Goal: Task Accomplishment & Management: Use online tool/utility

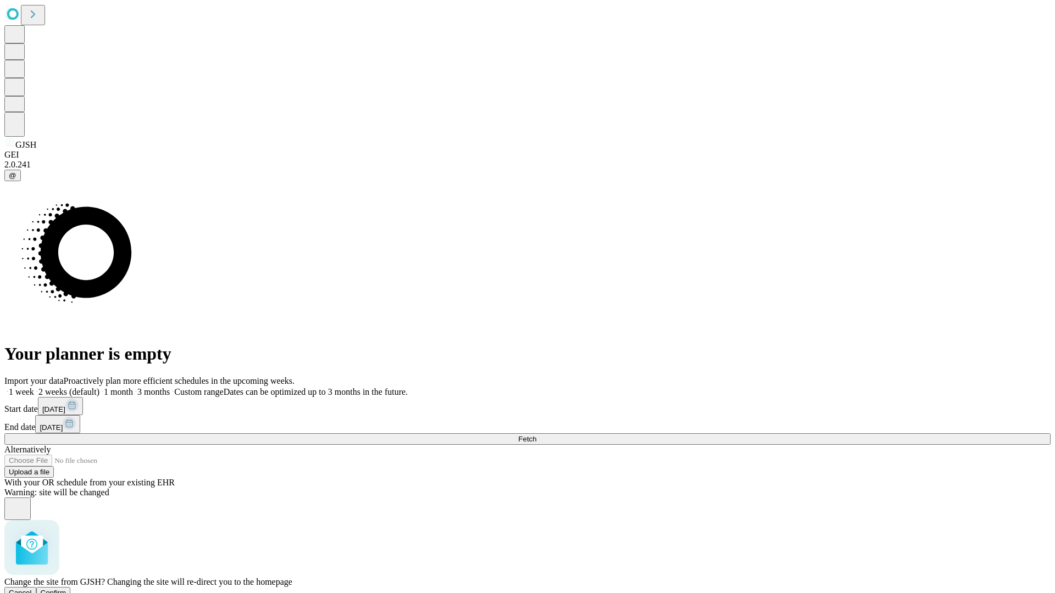
click at [66, 589] on span "Confirm" at bounding box center [54, 593] width 26 height 8
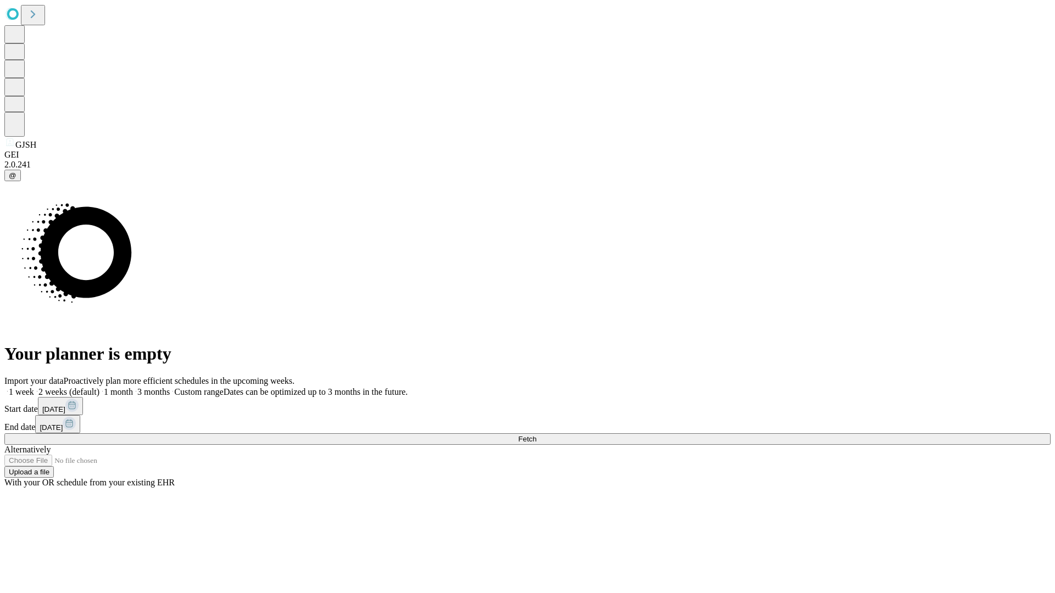
click at [99, 387] on label "2 weeks (default)" at bounding box center [66, 391] width 65 height 9
click at [536, 435] on span "Fetch" at bounding box center [527, 439] width 18 height 8
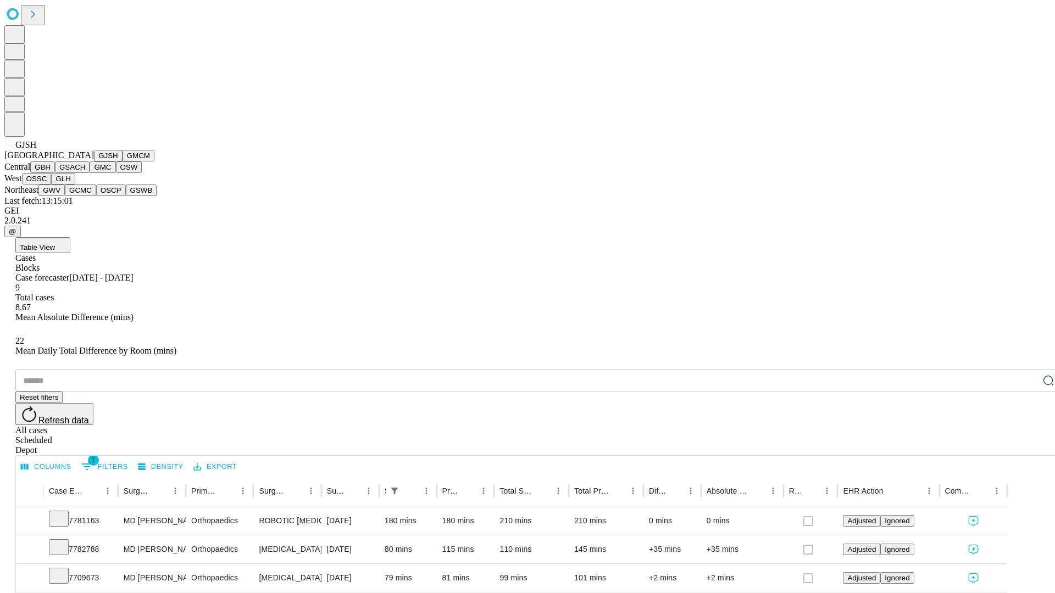
click at [123, 162] on button "GMCM" at bounding box center [139, 156] width 32 height 12
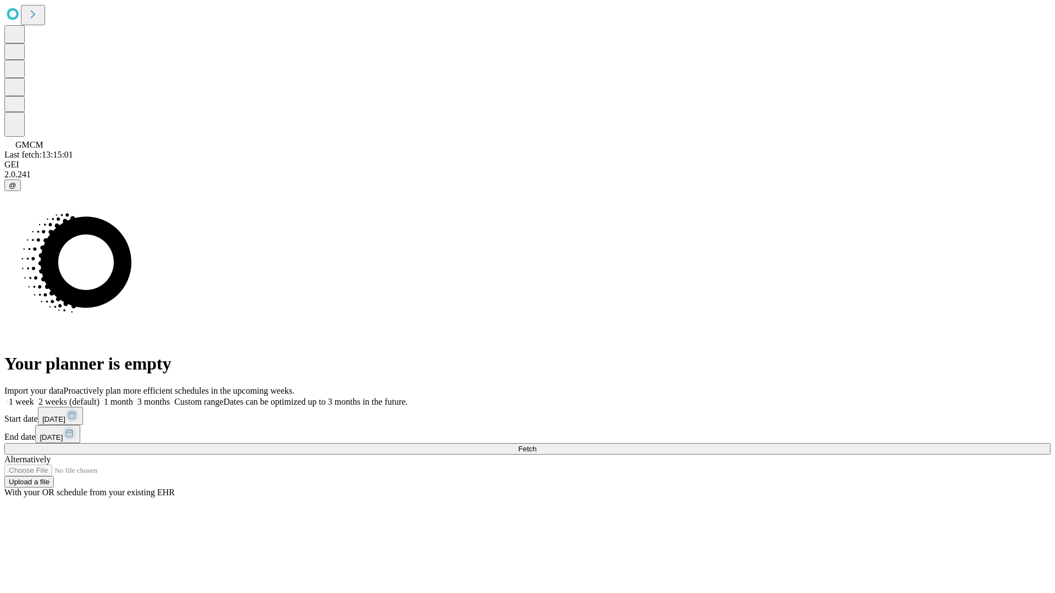
click at [99, 397] on label "2 weeks (default)" at bounding box center [66, 401] width 65 height 9
click at [536, 445] on span "Fetch" at bounding box center [527, 449] width 18 height 8
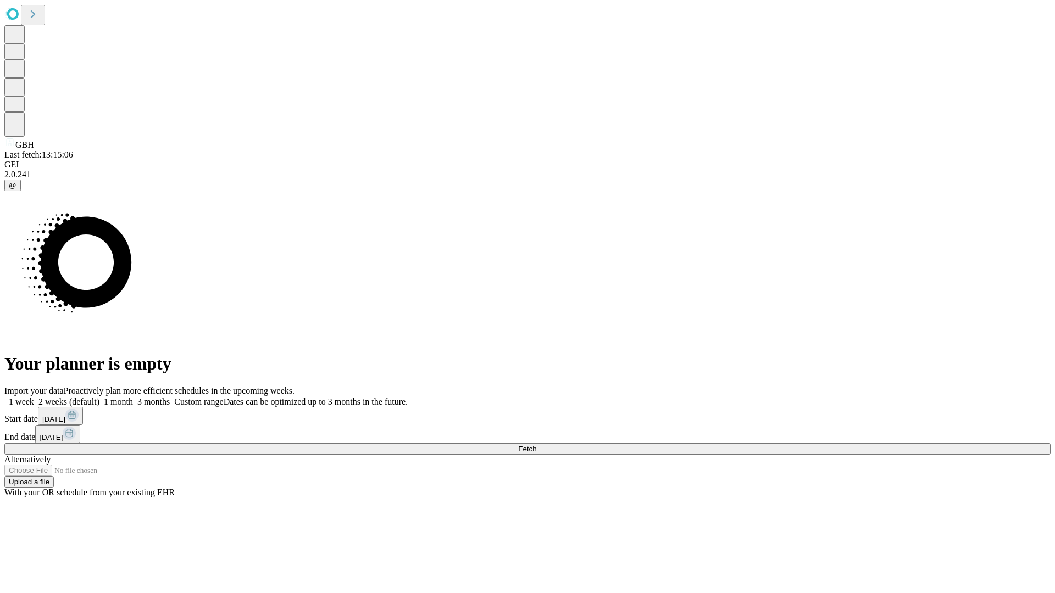
click at [99, 397] on label "2 weeks (default)" at bounding box center [66, 401] width 65 height 9
click at [536, 445] on span "Fetch" at bounding box center [527, 449] width 18 height 8
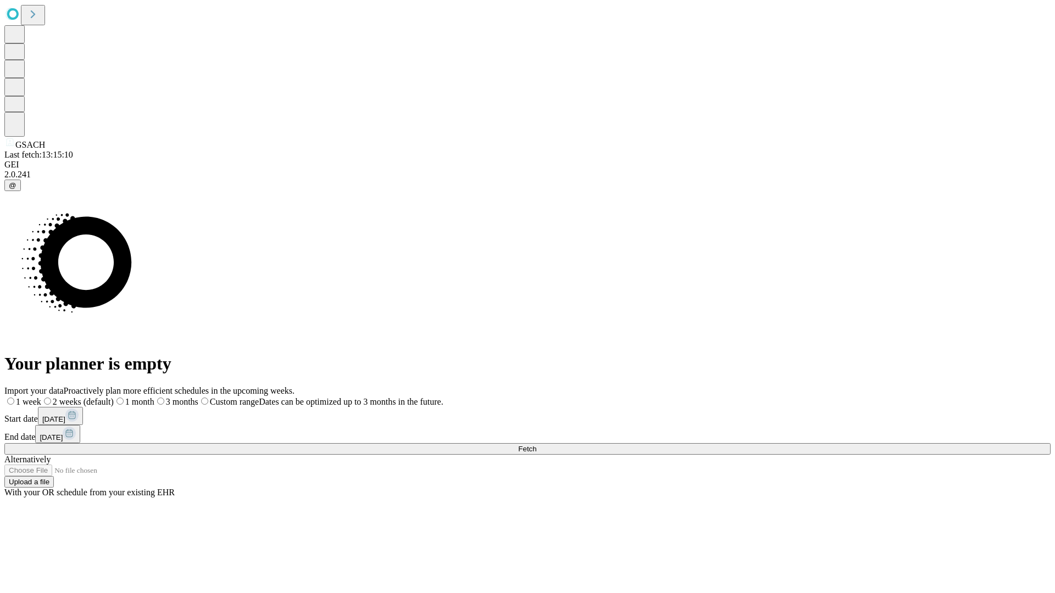
click at [114, 397] on label "2 weeks (default)" at bounding box center [77, 401] width 73 height 9
click at [536, 445] on span "Fetch" at bounding box center [527, 449] width 18 height 8
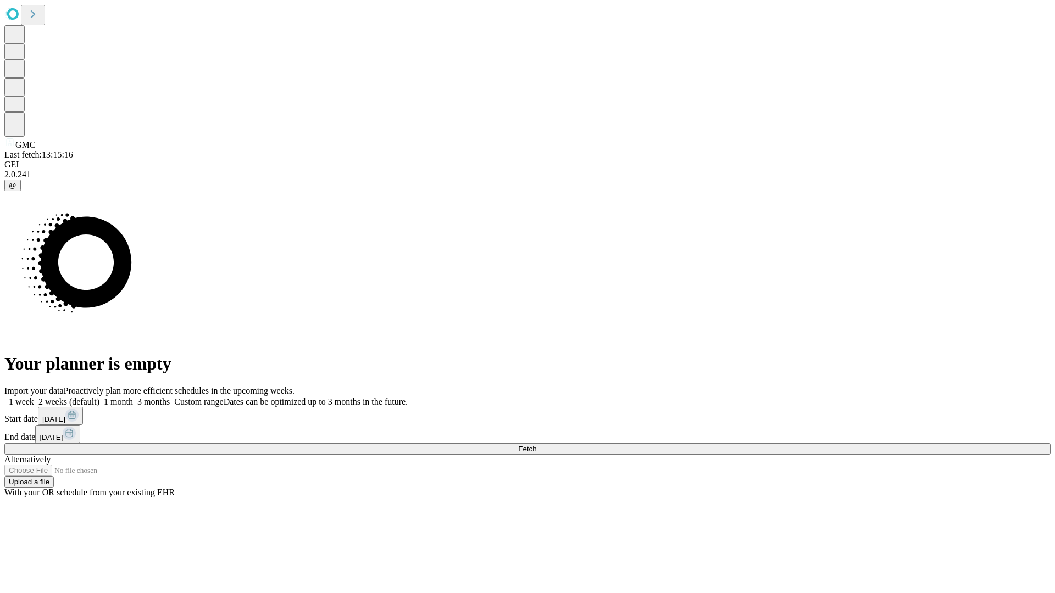
click at [99, 397] on label "2 weeks (default)" at bounding box center [66, 401] width 65 height 9
click at [536, 445] on span "Fetch" at bounding box center [527, 449] width 18 height 8
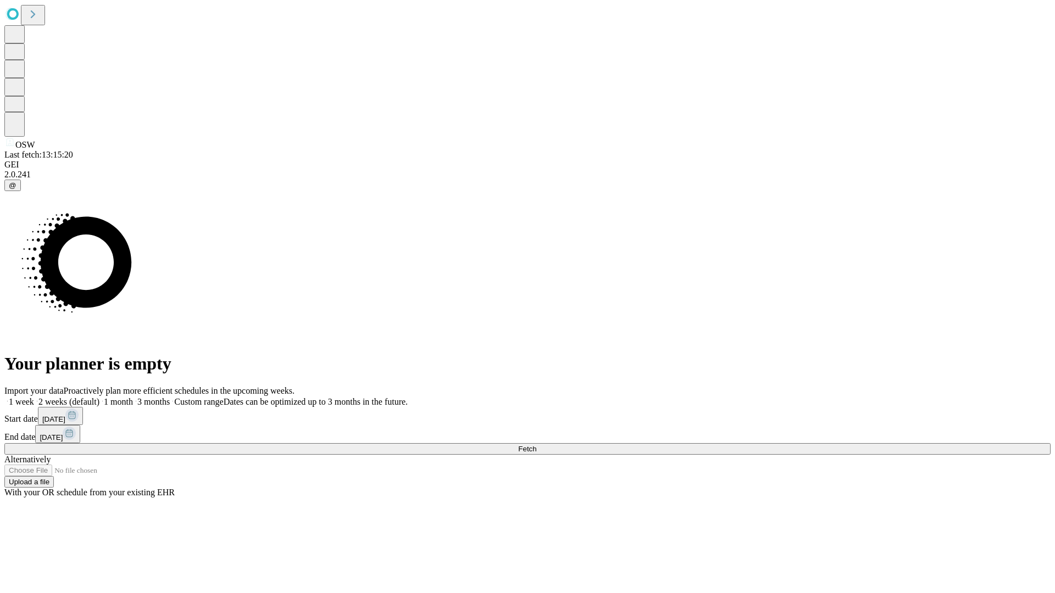
click at [99, 397] on label "2 weeks (default)" at bounding box center [66, 401] width 65 height 9
click at [536, 445] on span "Fetch" at bounding box center [527, 449] width 18 height 8
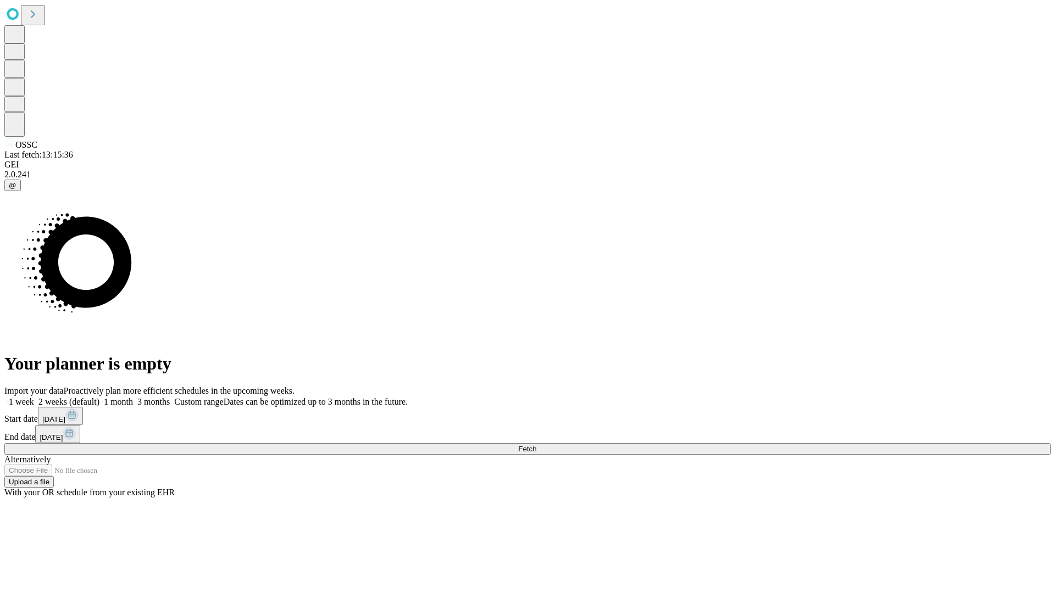
click at [99, 397] on label "2 weeks (default)" at bounding box center [66, 401] width 65 height 9
click at [536, 445] on span "Fetch" at bounding box center [527, 449] width 18 height 8
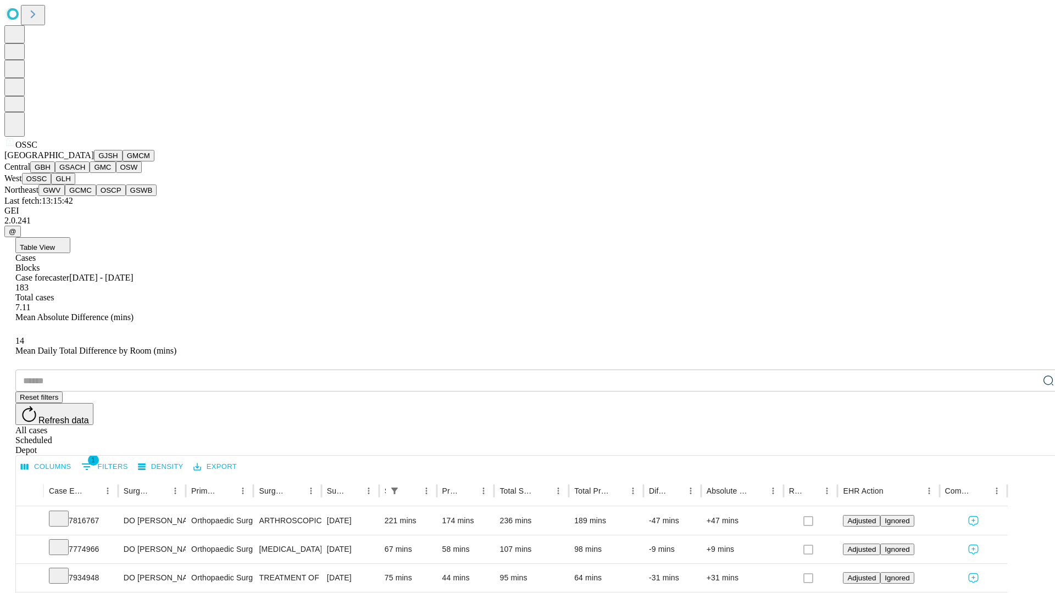
click at [75, 185] on button "GLH" at bounding box center [63, 179] width 24 height 12
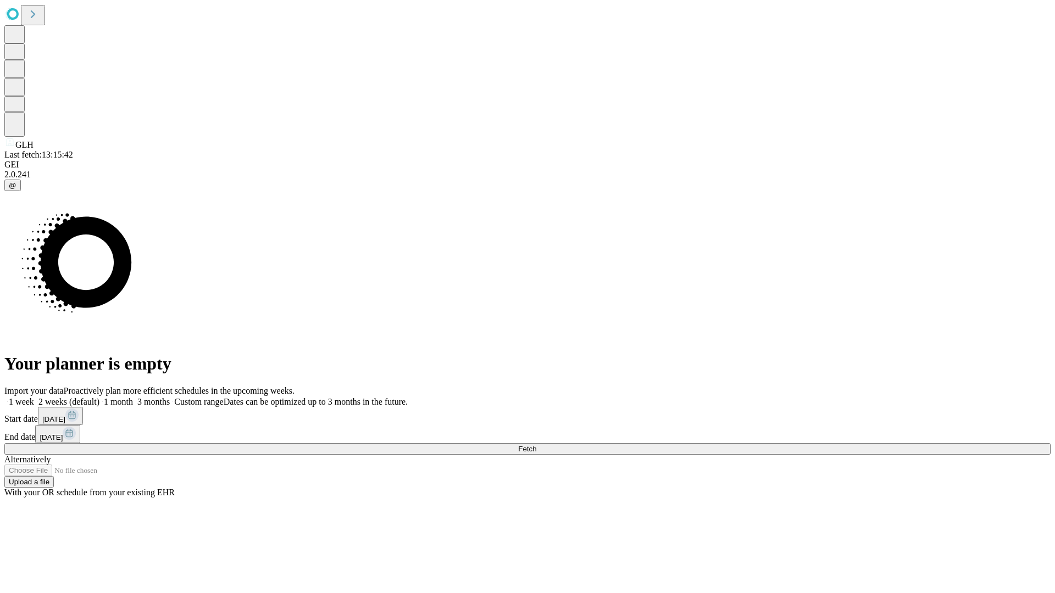
click at [99, 397] on label "2 weeks (default)" at bounding box center [66, 401] width 65 height 9
click at [536, 445] on span "Fetch" at bounding box center [527, 449] width 18 height 8
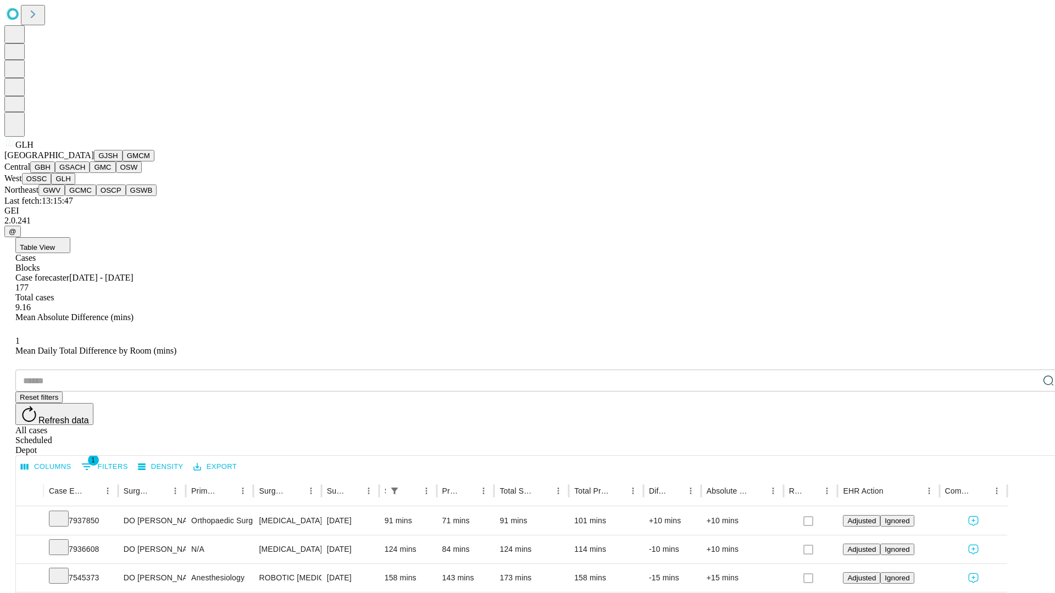
click at [65, 196] on button "GWV" at bounding box center [51, 191] width 26 height 12
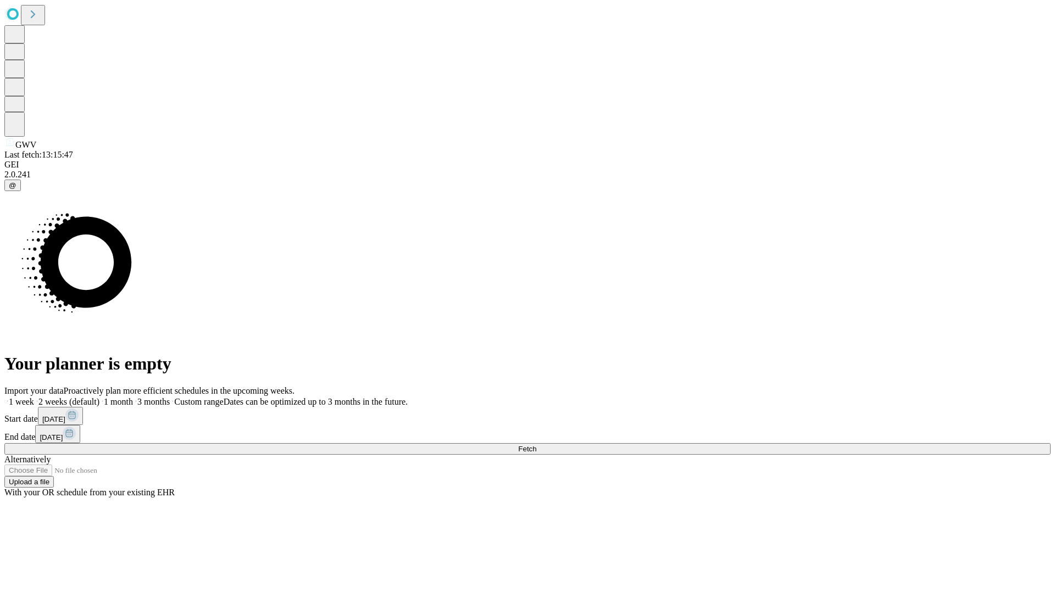
click at [99, 397] on label "2 weeks (default)" at bounding box center [66, 401] width 65 height 9
click at [536, 445] on span "Fetch" at bounding box center [527, 449] width 18 height 8
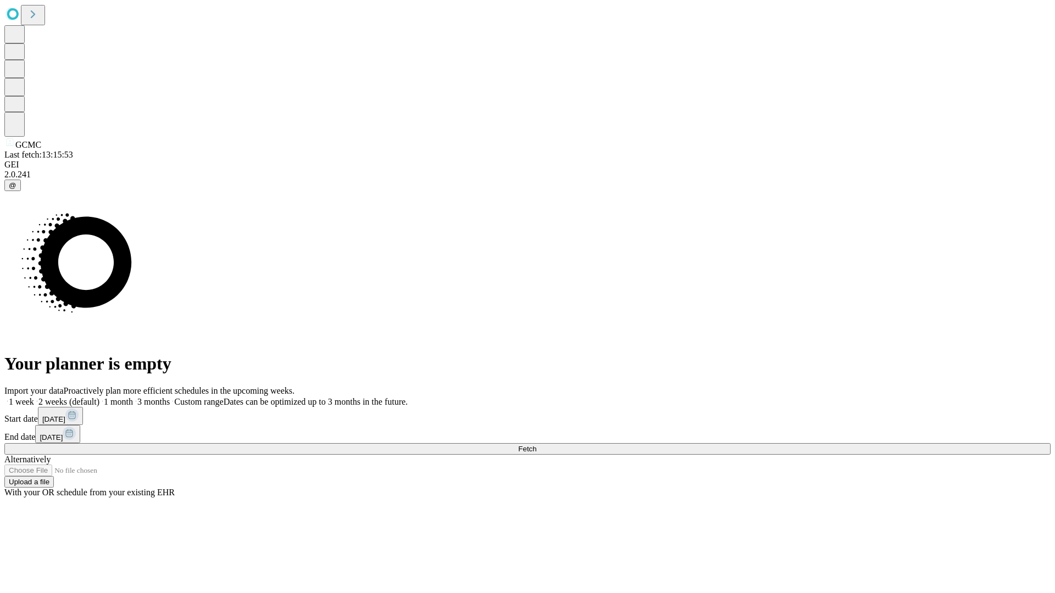
click at [536, 445] on span "Fetch" at bounding box center [527, 449] width 18 height 8
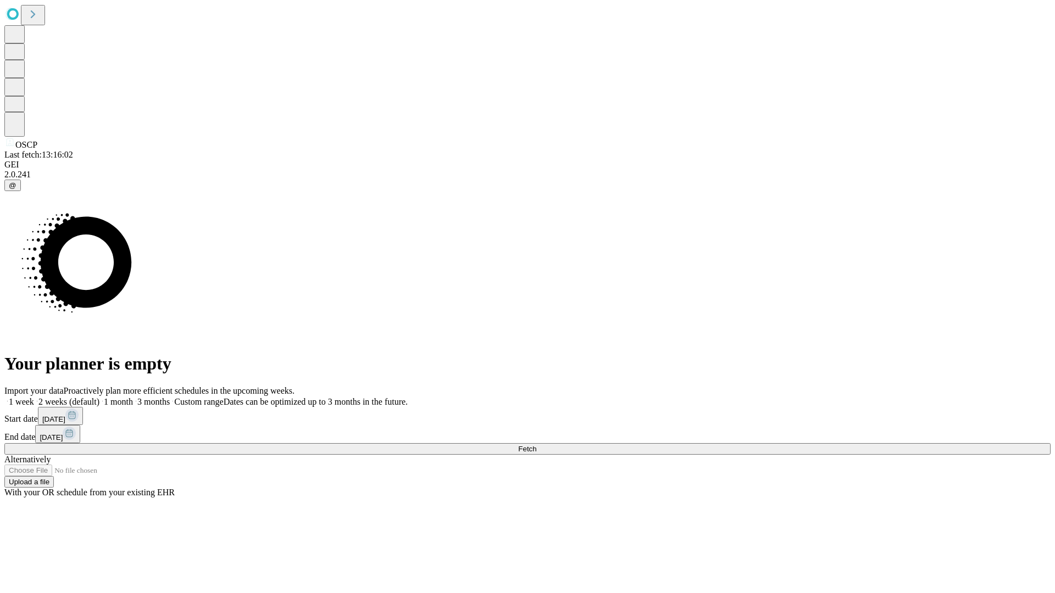
click at [99, 397] on label "2 weeks (default)" at bounding box center [66, 401] width 65 height 9
click at [536, 445] on span "Fetch" at bounding box center [527, 449] width 18 height 8
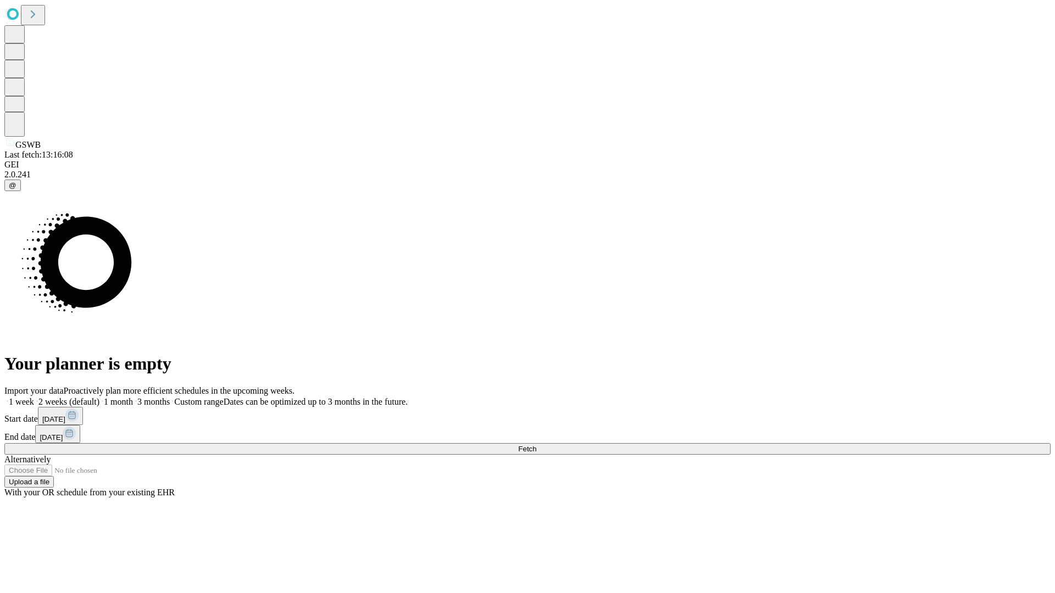
click at [99, 397] on label "2 weeks (default)" at bounding box center [66, 401] width 65 height 9
click at [536, 445] on span "Fetch" at bounding box center [527, 449] width 18 height 8
